Goal: Transaction & Acquisition: Purchase product/service

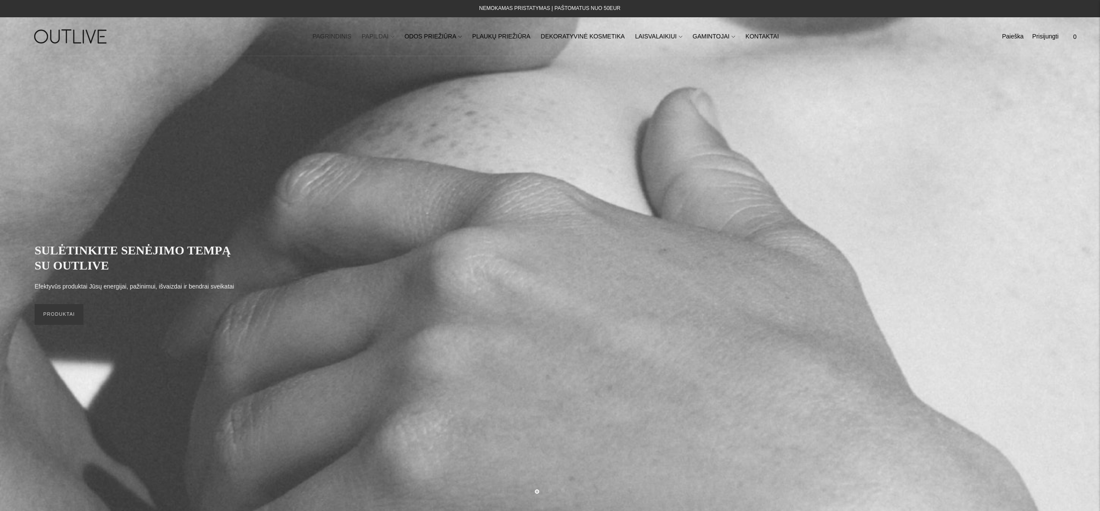
click at [385, 37] on link "PAPILDAI" at bounding box center [378, 36] width 32 height 19
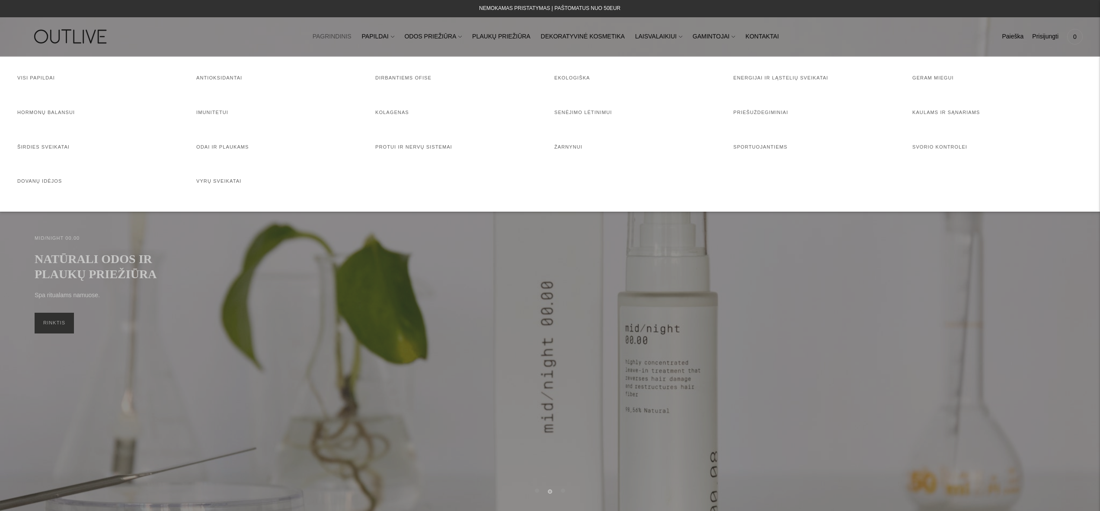
click at [632, 26] on nav "PAGRINDINIS PAPILDAI Visi papildai Antioksidantai Dirbantiems ofise Ekologiška …" at bounding box center [550, 37] width 806 height 30
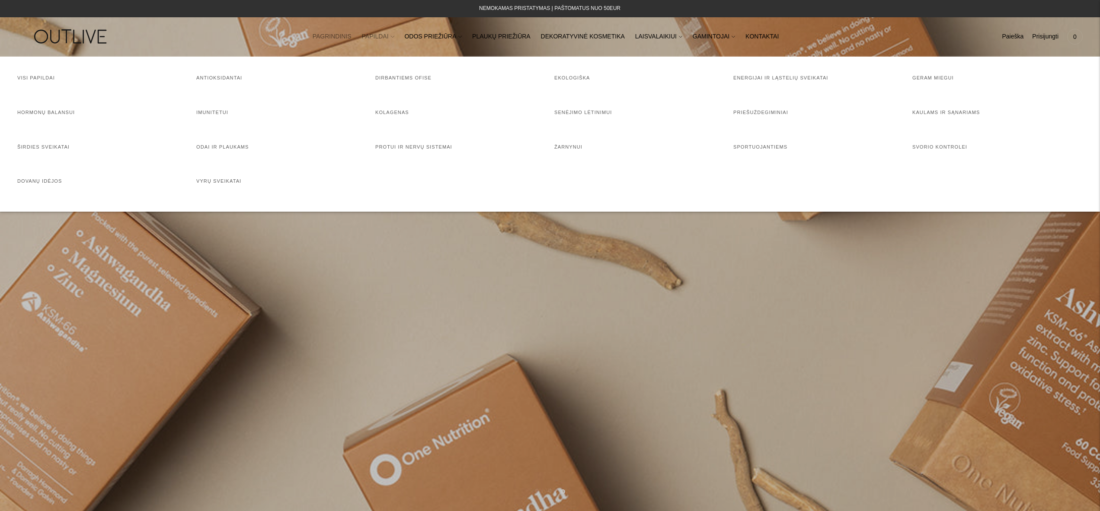
click at [372, 35] on link "PAPILDAI" at bounding box center [378, 36] width 32 height 19
click at [44, 77] on link "Visi papildai" at bounding box center [36, 77] width 38 height 5
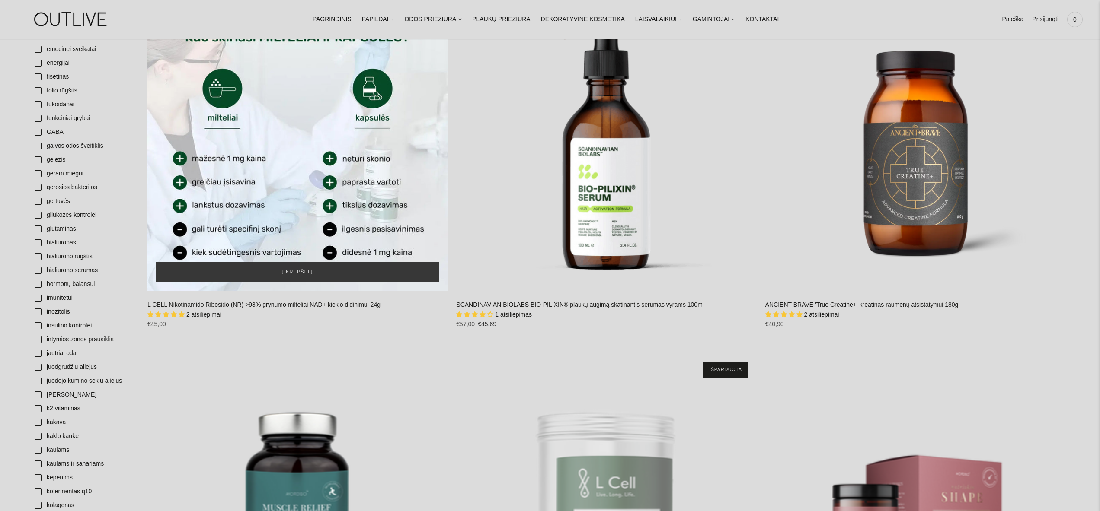
scroll to position [878, 0]
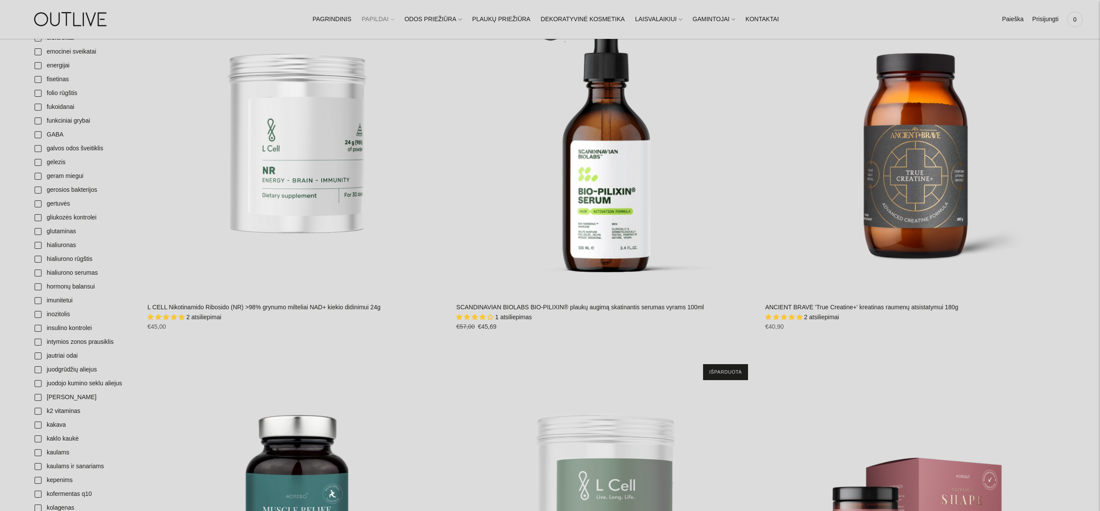
click at [393, 19] on link "PAPILDAI" at bounding box center [378, 19] width 32 height 19
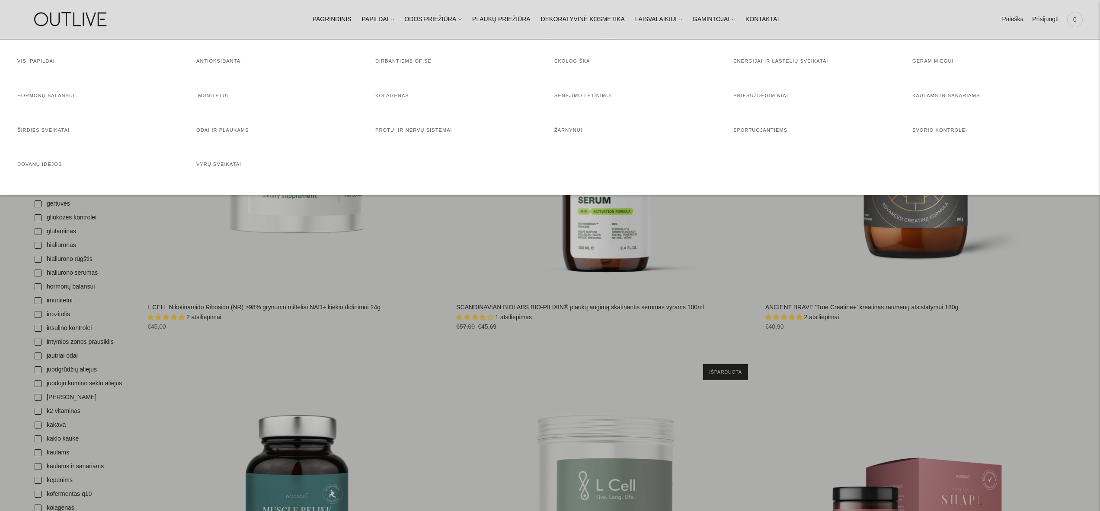
click at [262, 15] on nav "PAGRINDINIS PAPILDAI Visi papildai Antioksidantai Dirbantiems ofise Ekologiška …" at bounding box center [550, 19] width 806 height 30
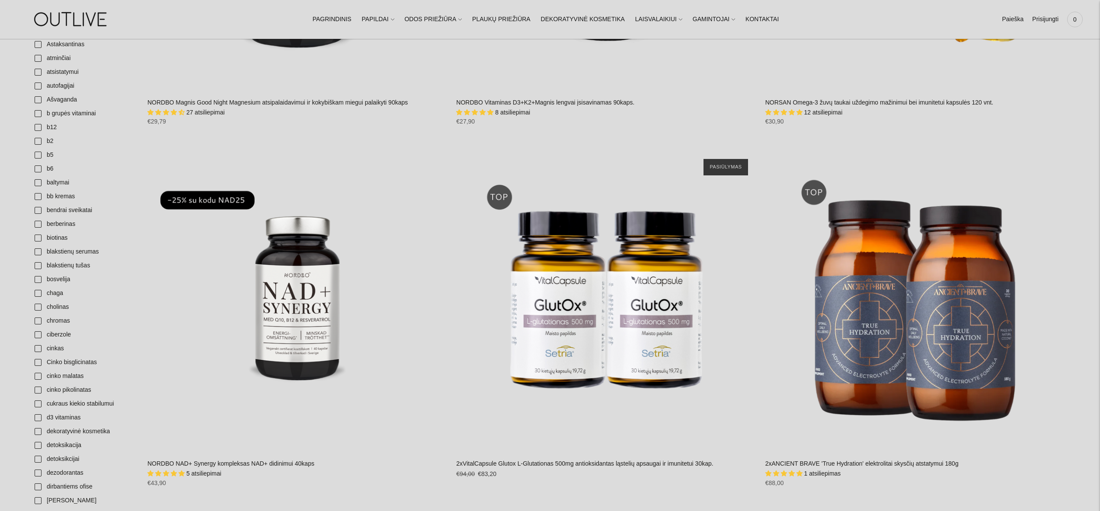
scroll to position [0, 0]
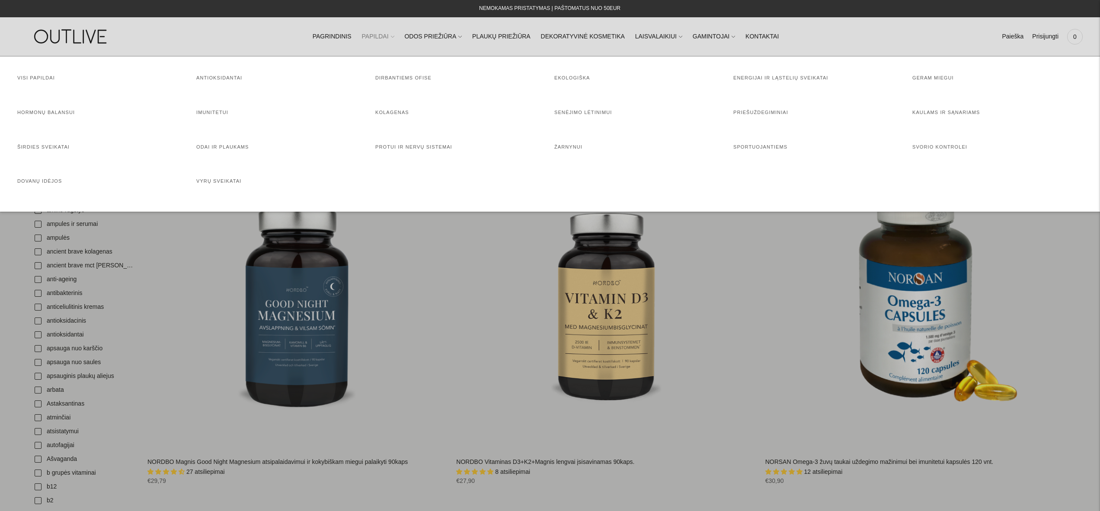
click at [394, 36] on icon at bounding box center [392, 36] width 3 height 3
click at [748, 150] on h4 "Sportuojantiems" at bounding box center [818, 147] width 170 height 9
click at [748, 149] on link "Sportuojantiems" at bounding box center [760, 146] width 54 height 5
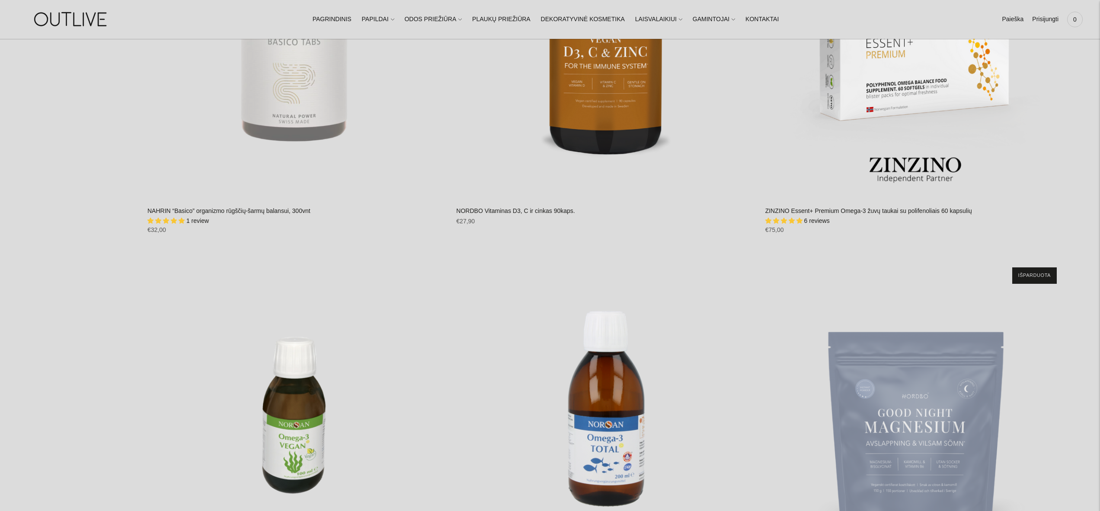
scroll to position [4437, 0]
